Goal: Information Seeking & Learning: Compare options

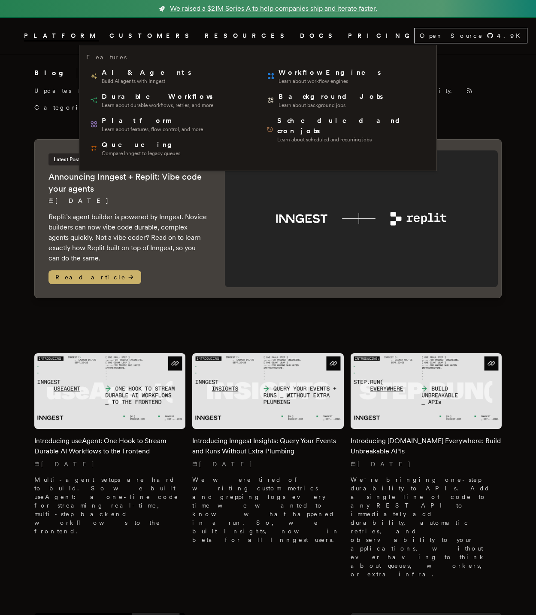
click at [150, 33] on link "CUSTOMERS" at bounding box center [152, 35] width 85 height 11
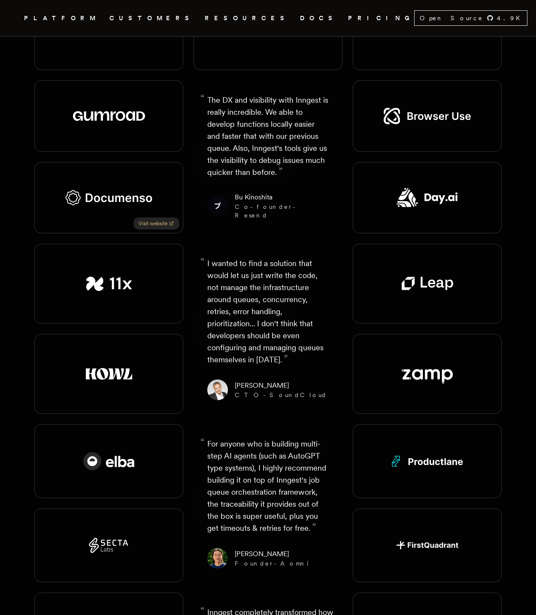
scroll to position [1117, 0]
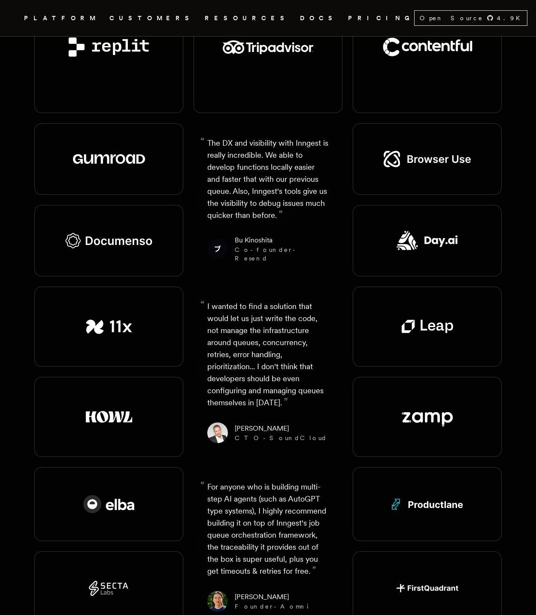
click at [276, 481] on p "“ For anyone who is building multi-step AI agents (such as AutoGPT type systems…" at bounding box center [268, 529] width 122 height 96
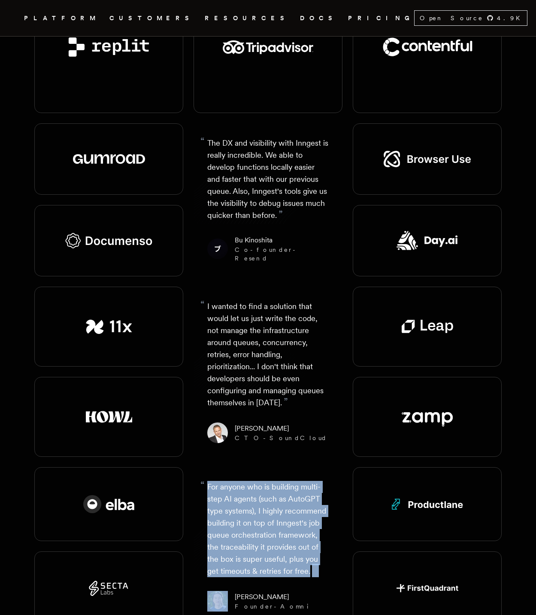
click at [276, 481] on p "“ For anyone who is building multi-step AI agents (such as AutoGPT type systems…" at bounding box center [268, 529] width 122 height 96
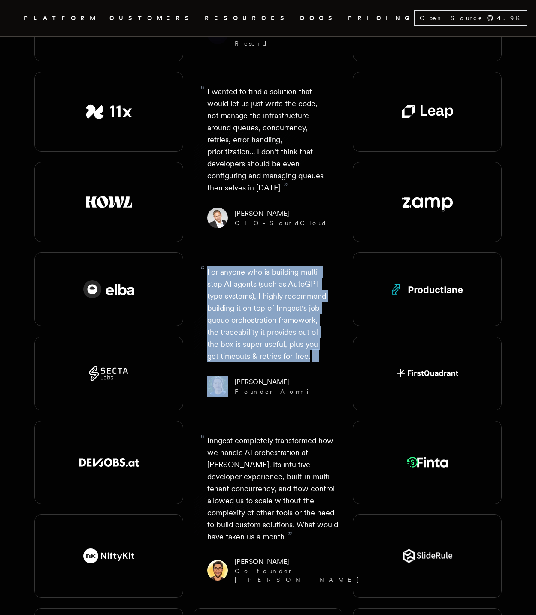
scroll to position [1374, 0]
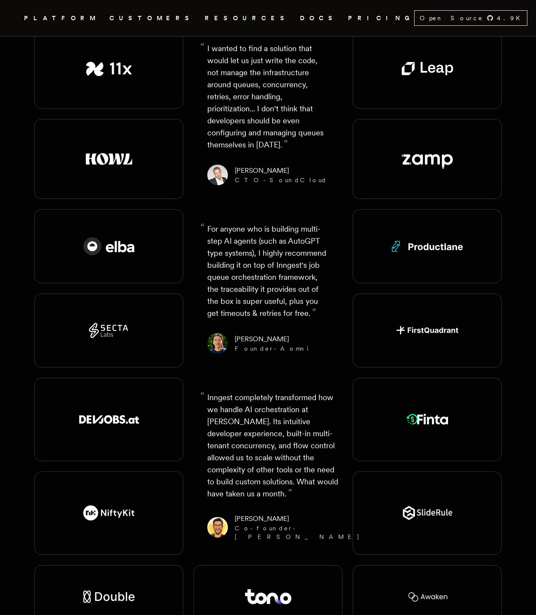
click at [273, 426] on p "“ Inngest completely transformed how we handle AI orchestration at [PERSON_NAME…" at bounding box center [273, 445] width 132 height 108
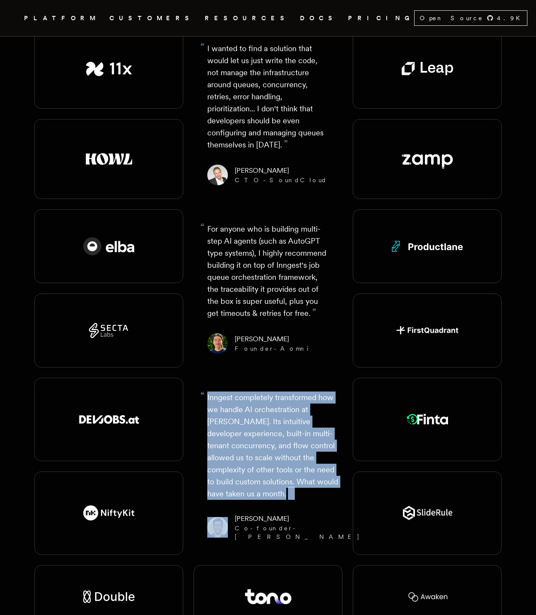
click at [273, 426] on p "“ Inngest completely transformed how we handle AI orchestration at [PERSON_NAME…" at bounding box center [273, 445] width 132 height 108
click at [251, 419] on p "“ Inngest completely transformed how we handle AI orchestration at [PERSON_NAME…" at bounding box center [273, 445] width 132 height 108
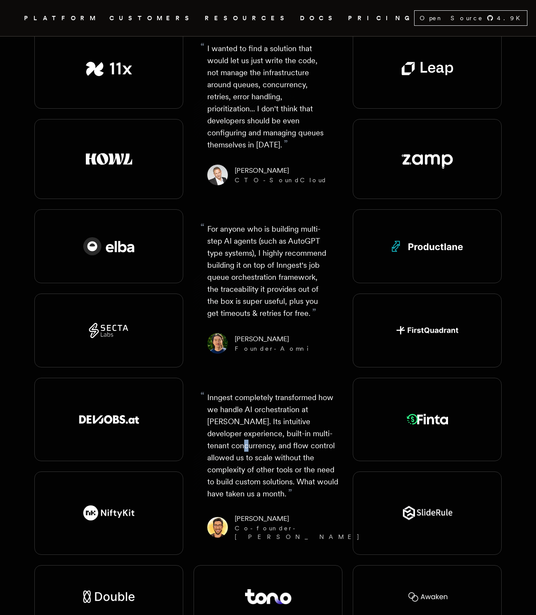
click at [251, 419] on p "“ Inngest completely transformed how we handle AI orchestration at [PERSON_NAME…" at bounding box center [273, 445] width 132 height 108
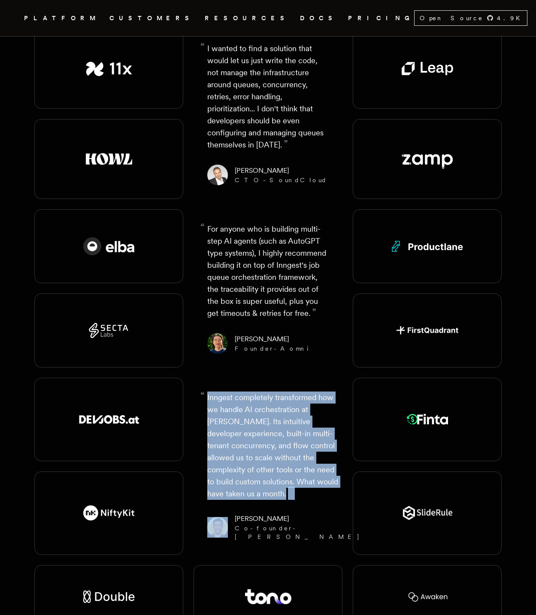
click at [251, 419] on p "“ Inngest completely transformed how we handle AI orchestration at [PERSON_NAME…" at bounding box center [273, 445] width 132 height 108
click at [270, 409] on p "“ Inngest completely transformed how we handle AI orchestration at [PERSON_NAME…" at bounding box center [273, 445] width 132 height 108
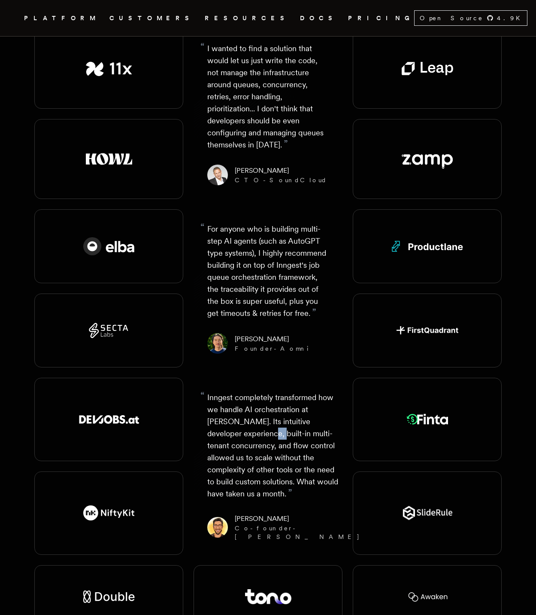
click at [270, 409] on p "“ Inngest completely transformed how we handle AI orchestration at [PERSON_NAME…" at bounding box center [273, 445] width 132 height 108
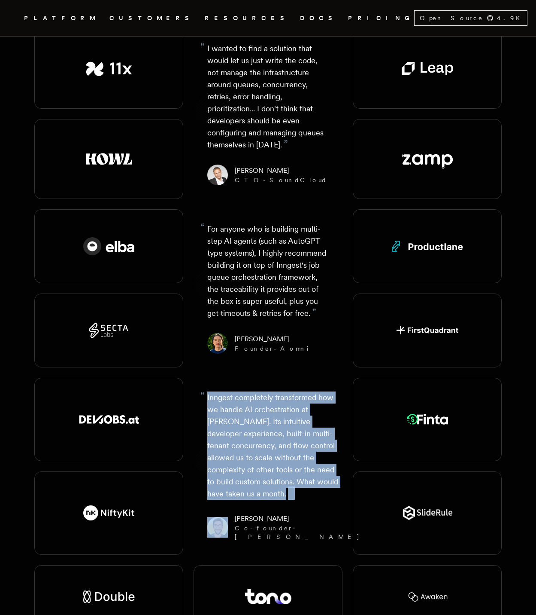
click at [270, 409] on p "“ Inngest completely transformed how we handle AI orchestration at [PERSON_NAME…" at bounding box center [273, 445] width 132 height 108
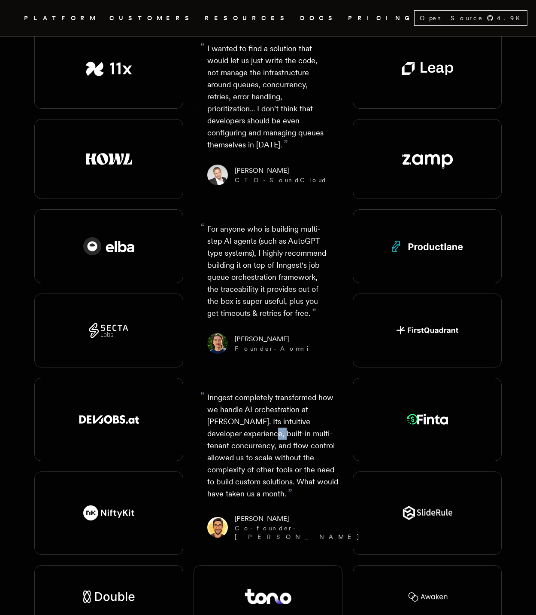
click at [270, 409] on p "“ Inngest completely transformed how we handle AI orchestration at [PERSON_NAME…" at bounding box center [273, 445] width 132 height 108
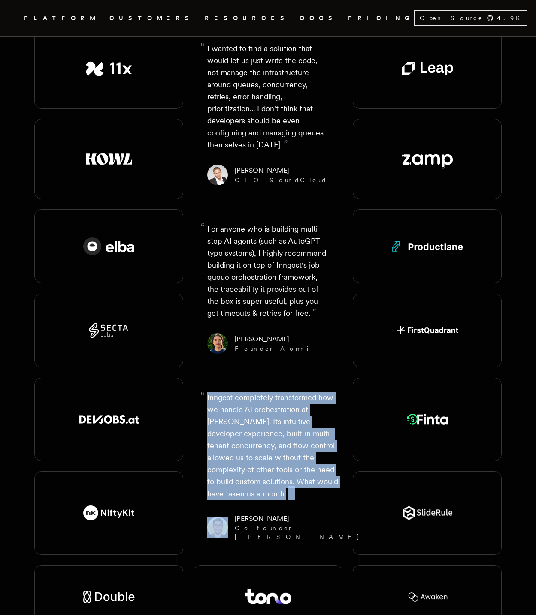
click at [270, 409] on p "“ Inngest completely transformed how we handle AI orchestration at [PERSON_NAME…" at bounding box center [273, 445] width 132 height 108
click at [267, 412] on p "“ Inngest completely transformed how we handle AI orchestration at [PERSON_NAME…" at bounding box center [273, 445] width 132 height 108
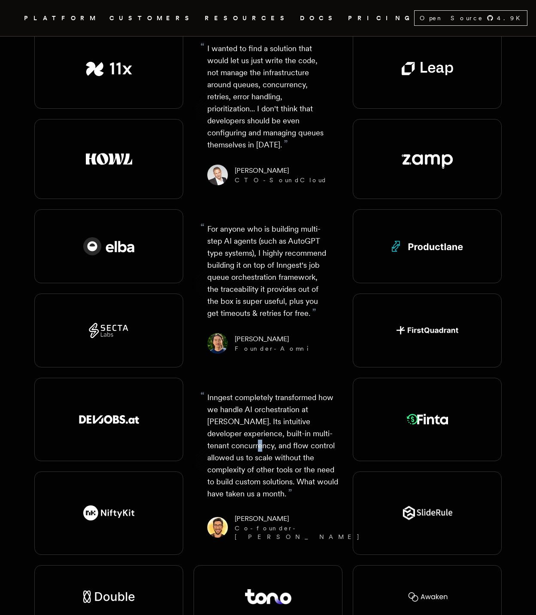
click at [267, 412] on p "“ Inngest completely transformed how we handle AI orchestration at [PERSON_NAME…" at bounding box center [273, 445] width 132 height 108
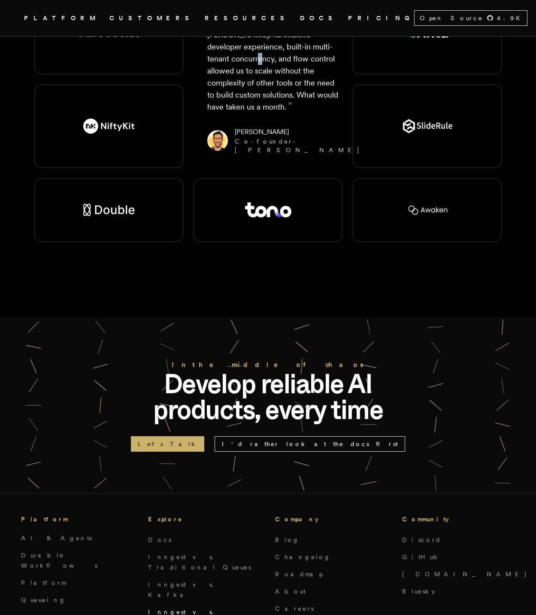
click at [192, 608] on link "Inngest vs. Temporal" at bounding box center [183, 616] width 71 height 17
